Goal: Find specific page/section: Find specific page/section

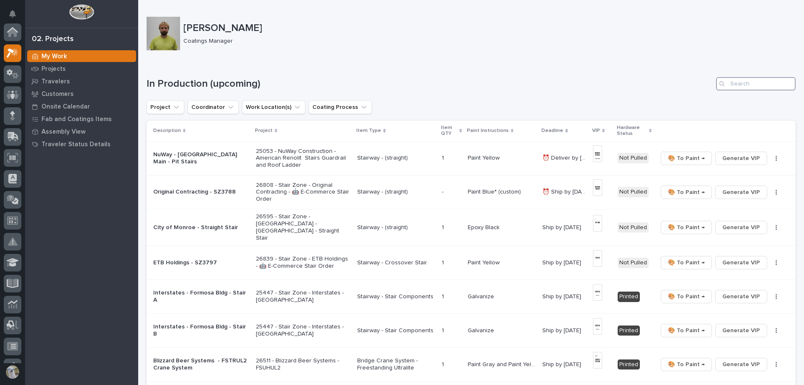
click at [733, 85] on input "Search" at bounding box center [756, 83] width 80 height 13
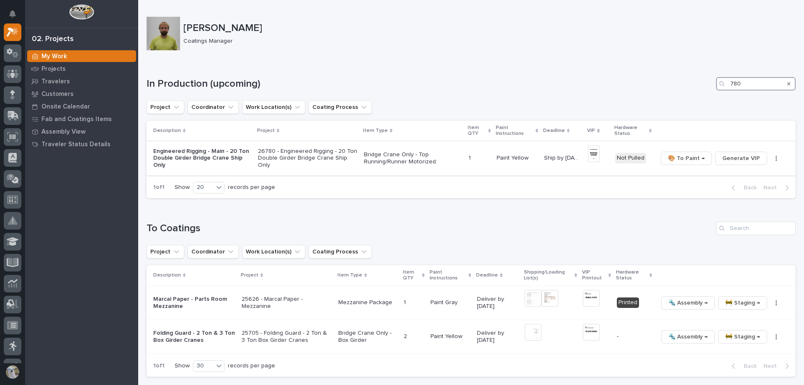
type input "780"
click at [206, 156] on p "Engineered Rigging - Main - 20 Ton Double Girder Bridge Crane Ship Only" at bounding box center [202, 158] width 98 height 21
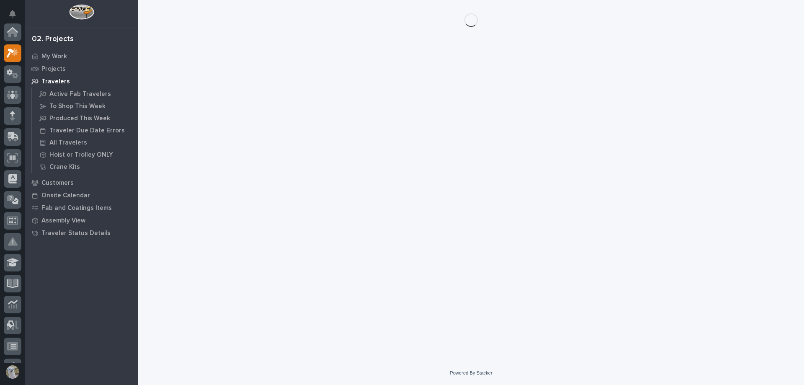
scroll to position [21, 0]
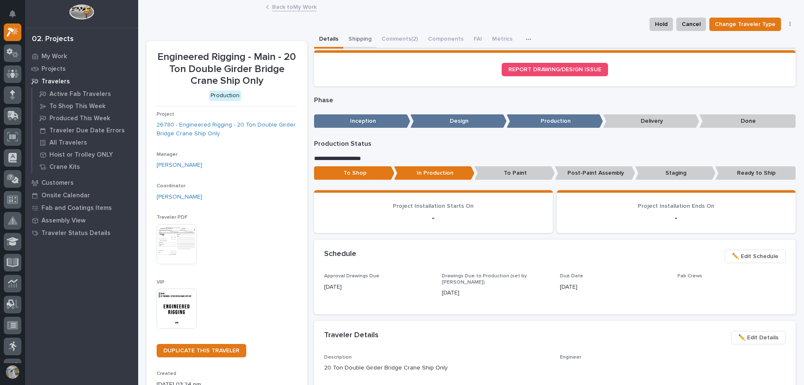
click at [367, 41] on button "Shipping" at bounding box center [359, 40] width 33 height 18
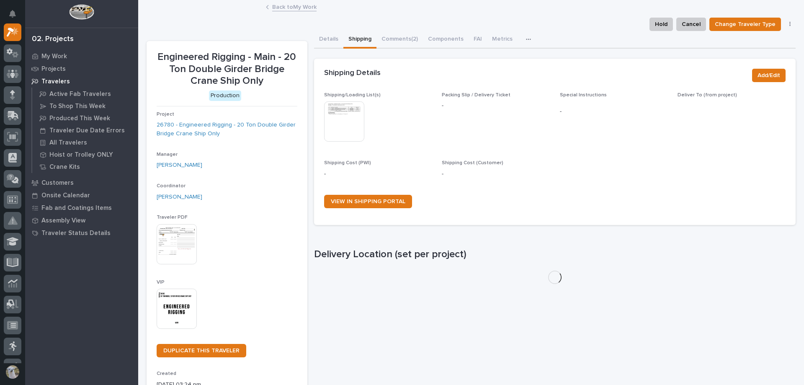
click at [344, 121] on img at bounding box center [344, 121] width 40 height 40
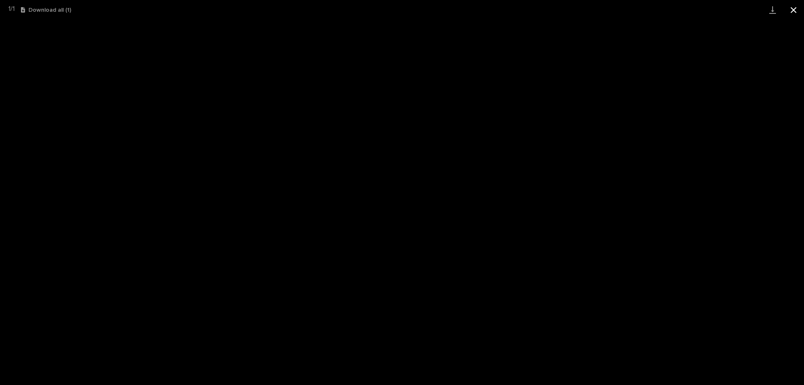
click at [793, 8] on button "Close gallery" at bounding box center [793, 10] width 21 height 20
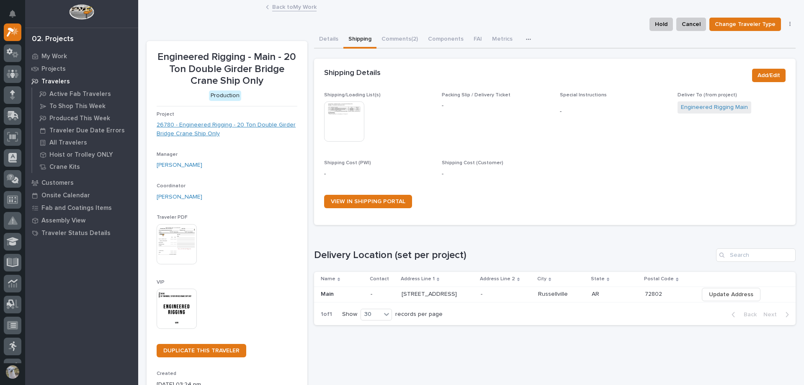
click at [196, 132] on link "26780 - Engineered Rigging - 20 Ton Double Girder Bridge Crane Ship Only" at bounding box center [227, 130] width 141 height 18
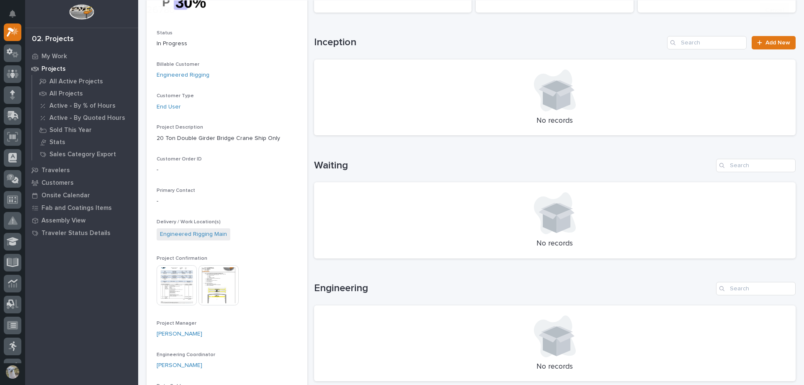
scroll to position [209, 0]
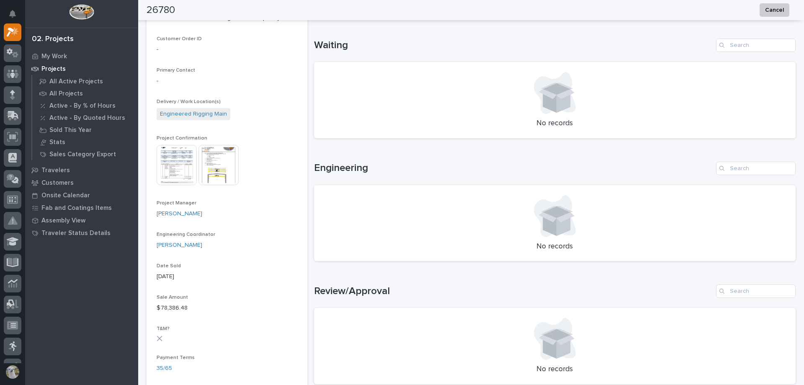
click at [178, 167] on img at bounding box center [177, 165] width 40 height 40
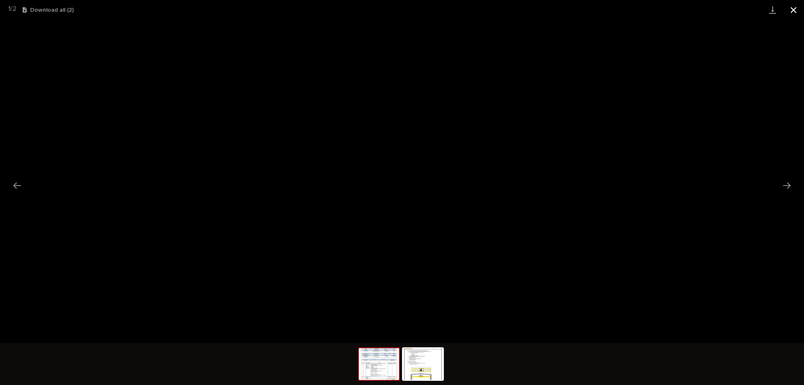
click at [795, 11] on button "Close gallery" at bounding box center [793, 10] width 21 height 20
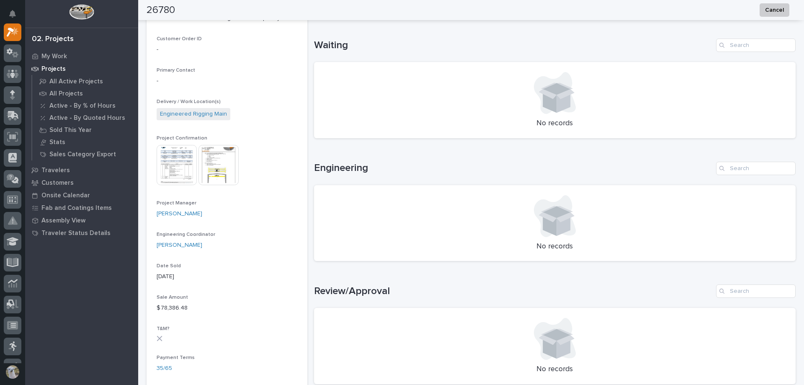
scroll to position [0, 0]
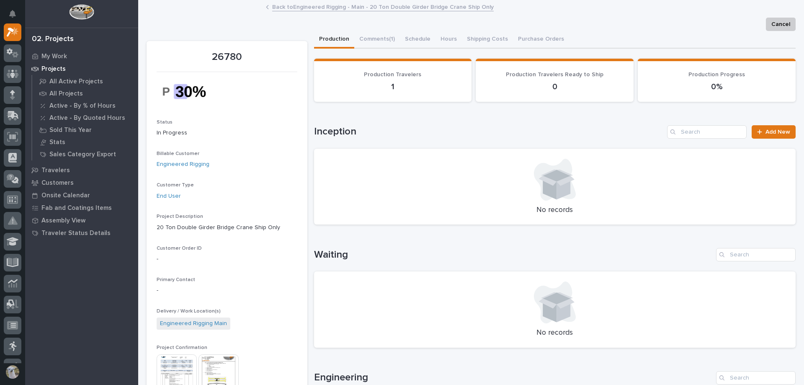
click at [349, 7] on link "Back to Engineered Rigging - Main - 20 Ton Double Girder Bridge Crane Ship Only" at bounding box center [382, 7] width 221 height 10
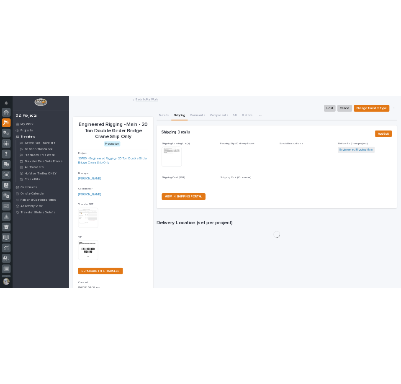
scroll to position [21, 0]
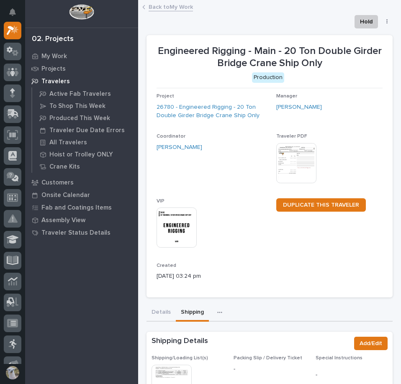
click at [160, 8] on link "Back to My Work" at bounding box center [171, 7] width 44 height 10
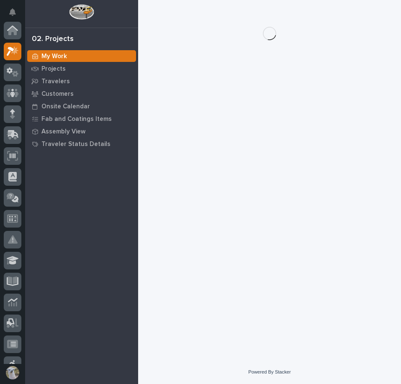
scroll to position [21, 0]
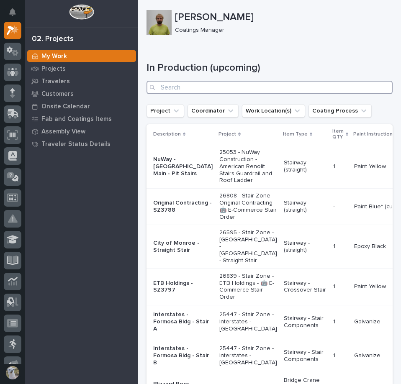
click at [206, 83] on input "Search" at bounding box center [270, 87] width 246 height 13
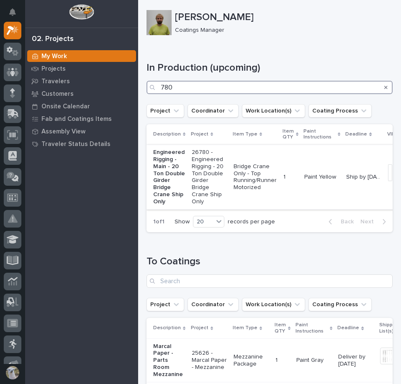
type input "780"
click at [195, 165] on p "26780 - Engineered Rigging - 20 Ton Double Girder Bridge Crane Ship Only" at bounding box center [209, 177] width 35 height 56
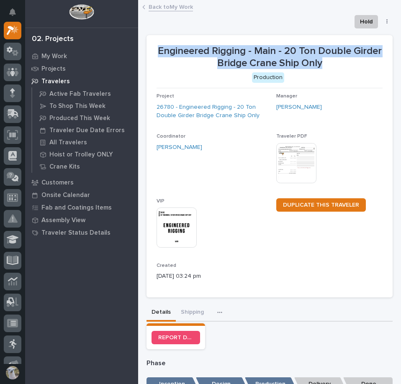
drag, startPoint x: 162, startPoint y: 45, endPoint x: 367, endPoint y: 65, distance: 205.7
click at [367, 65] on p "Engineered Rigging - Main - 20 Ton Double Girder Bridge Crane Ship Only" at bounding box center [270, 57] width 226 height 24
copy p "Engineered Rigging - Main - 20 Ton Double Girder Bridge Crane Ship Only"
